Goal: Information Seeking & Learning: Learn about a topic

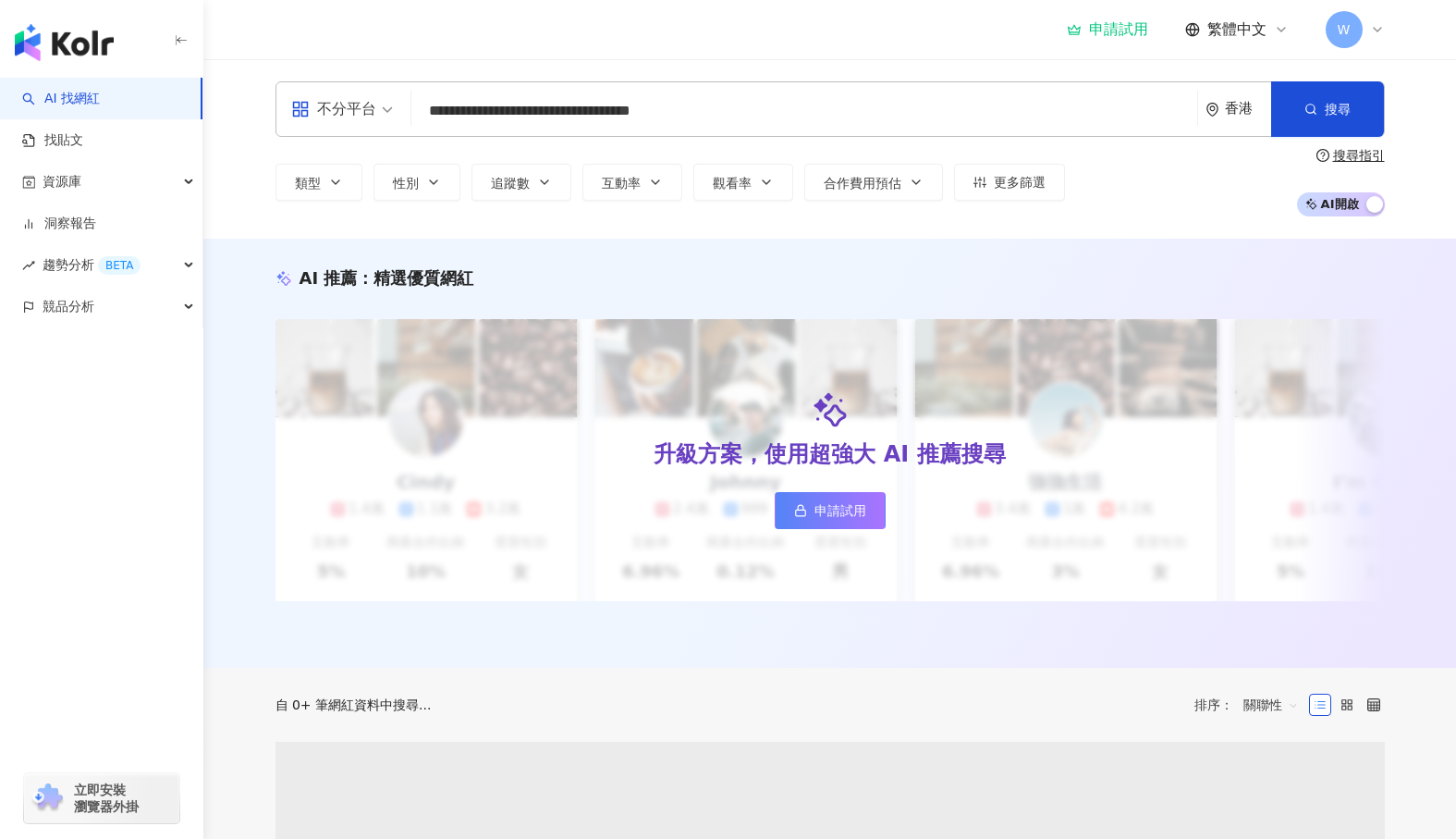
click at [294, 141] on div "**********" at bounding box center [830, 148] width 1184 height 135
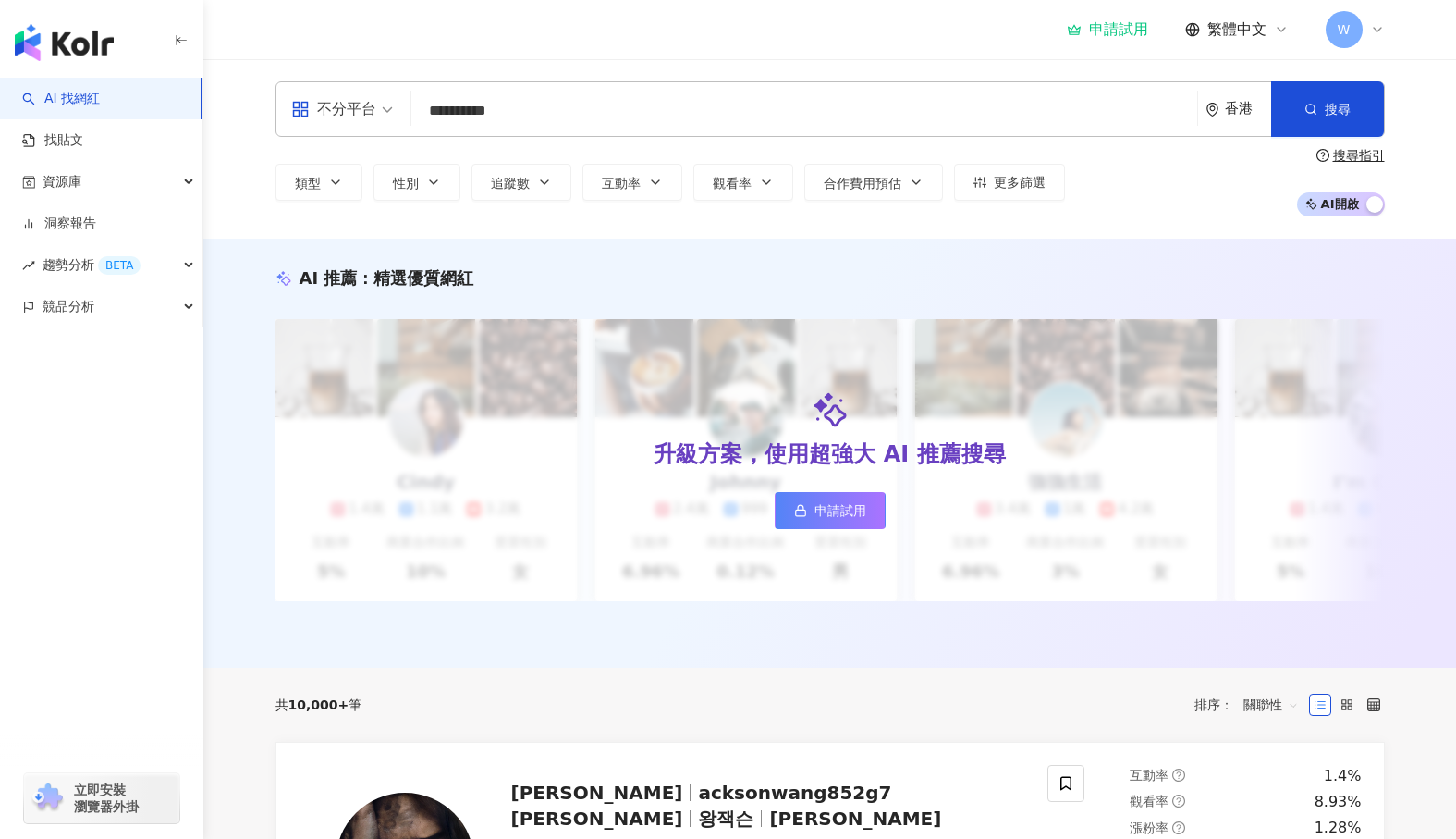
click at [706, 105] on input "**********" at bounding box center [804, 111] width 771 height 35
type input "*********"
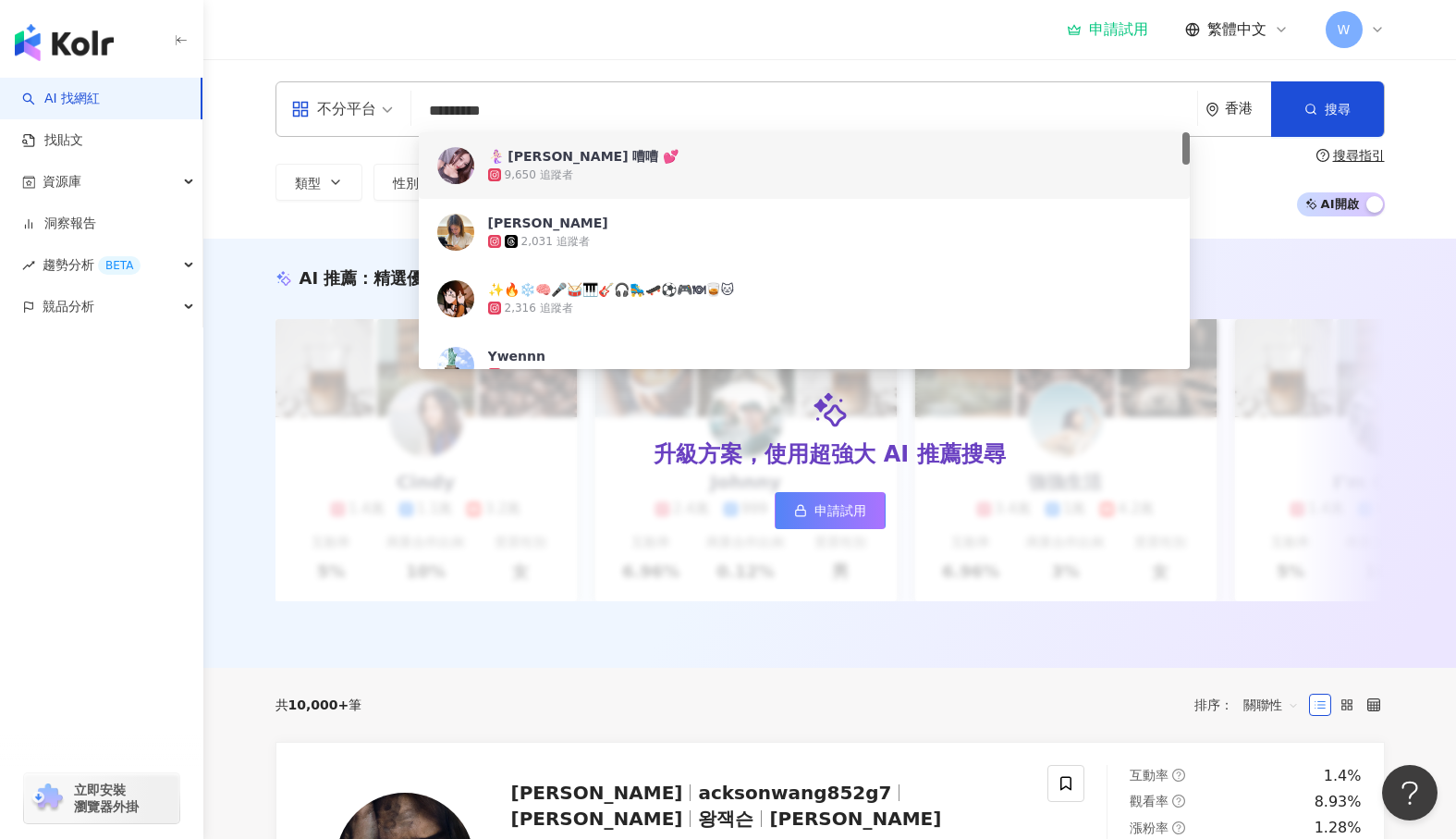
click at [649, 184] on div "🧜🏻‍♀️ 𝑹𝒂𝒄𝒉𝒆𝒍 嘈嘈 💕 9,650 追蹤者" at bounding box center [804, 165] width 771 height 67
